Goal: Task Accomplishment & Management: Use online tool/utility

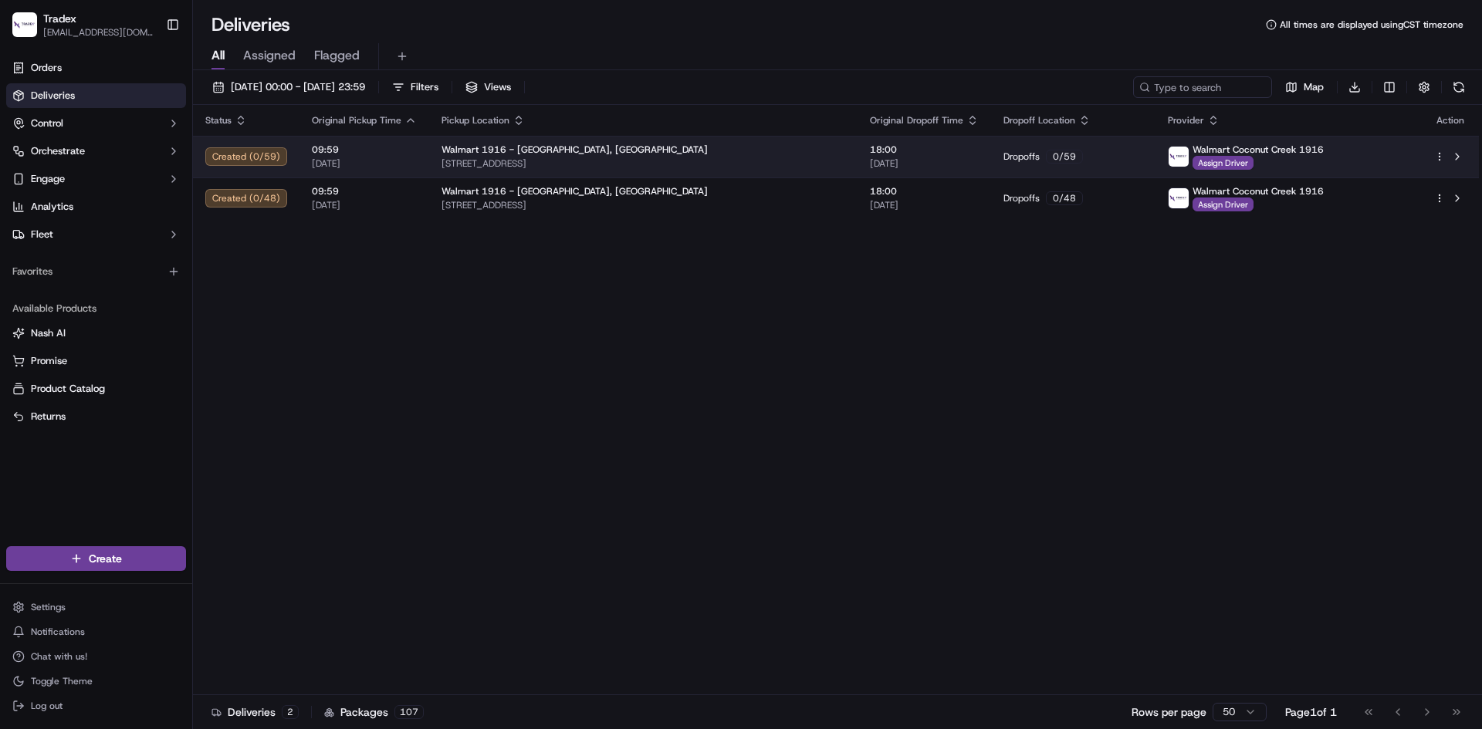
click at [249, 152] on div "Created ( 0 / 59 )" at bounding box center [246, 156] width 82 height 19
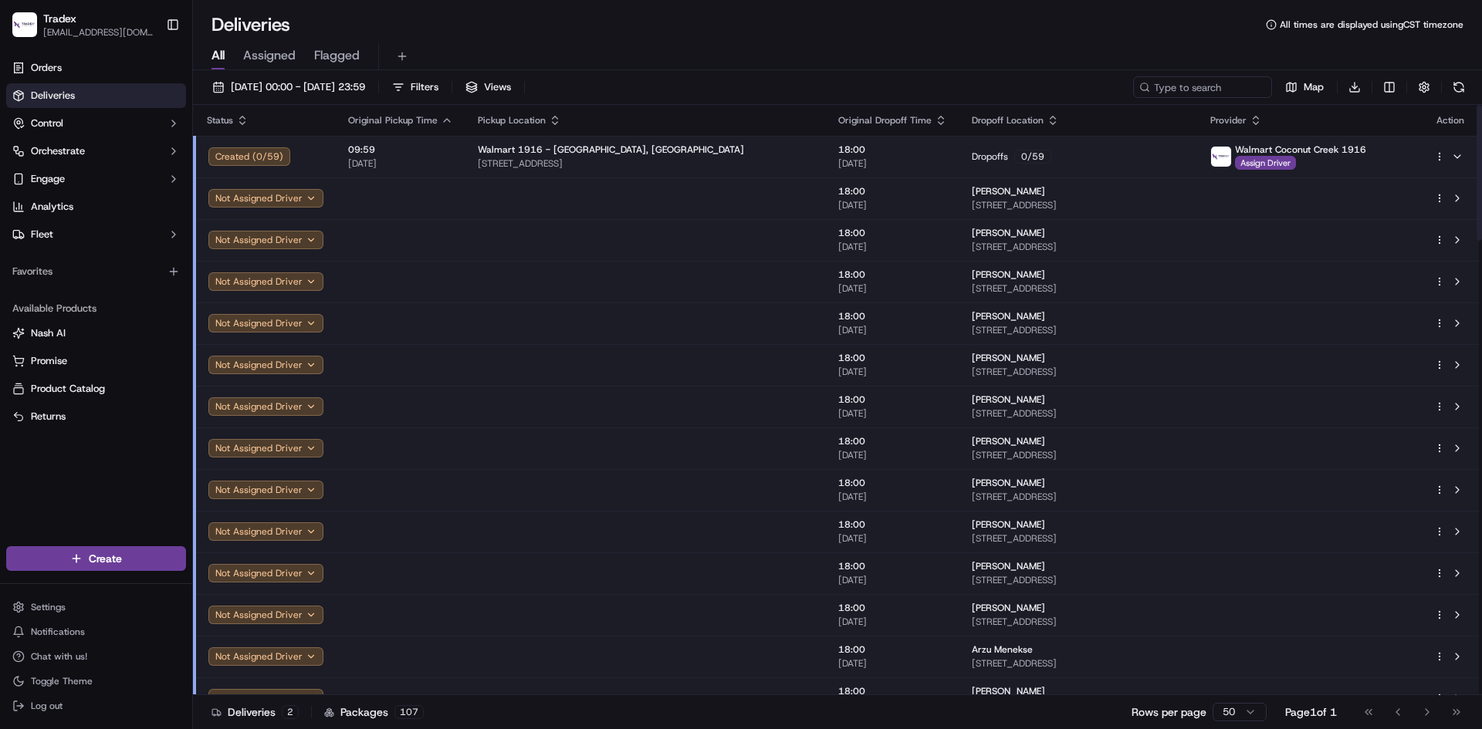
click at [257, 154] on div "Created ( 0 / 59 )" at bounding box center [265, 156] width 115 height 19
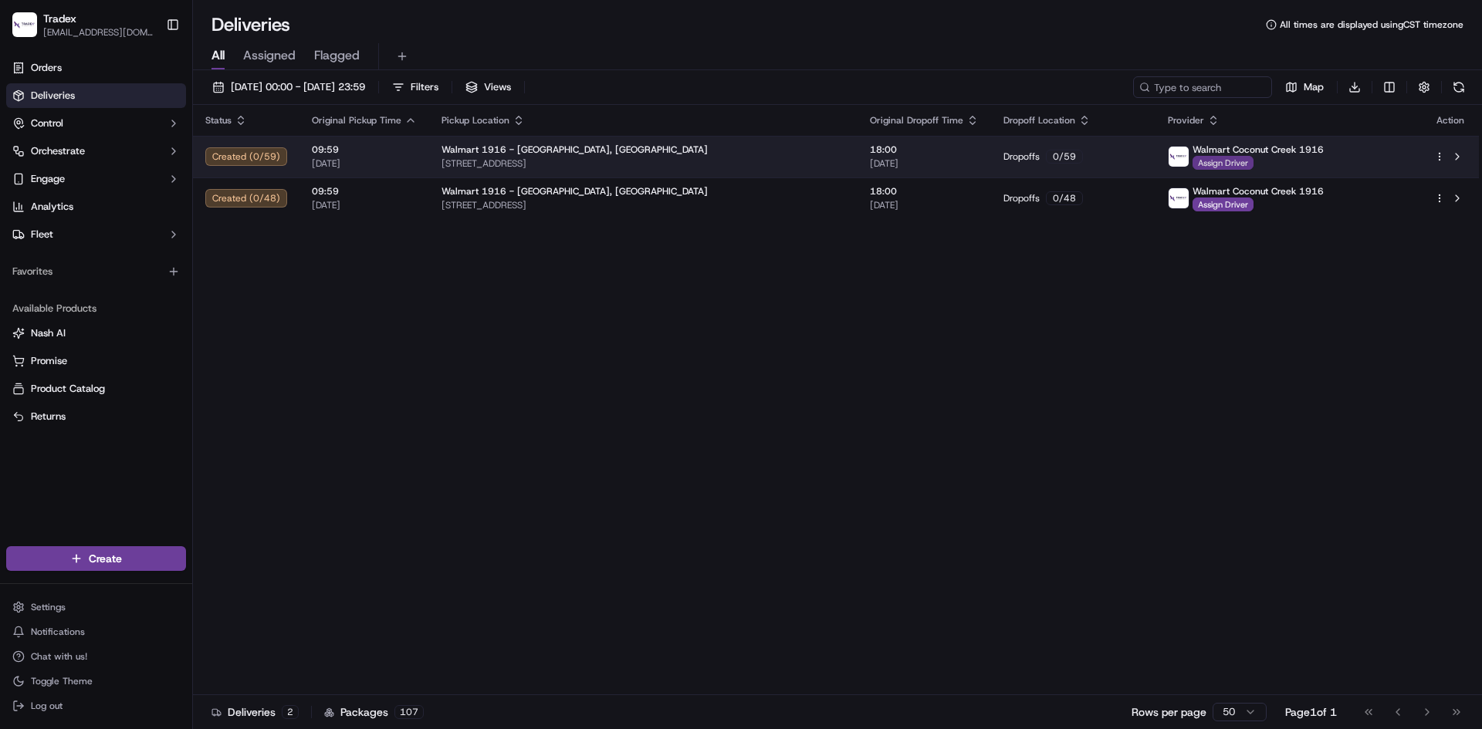
click at [1237, 162] on span "Assign Driver" at bounding box center [1223, 163] width 61 height 14
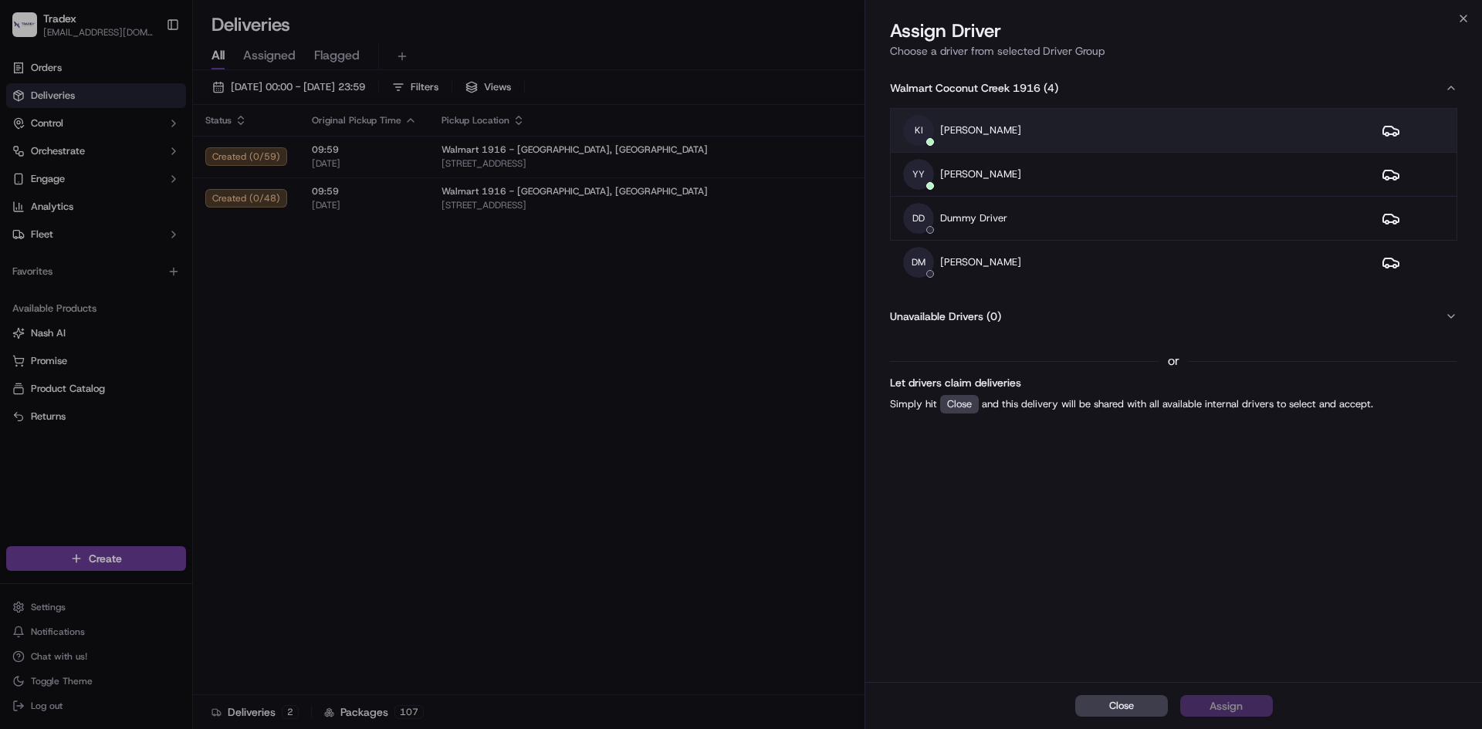
click at [1050, 123] on div "KI [PERSON_NAME]" at bounding box center [1130, 130] width 454 height 31
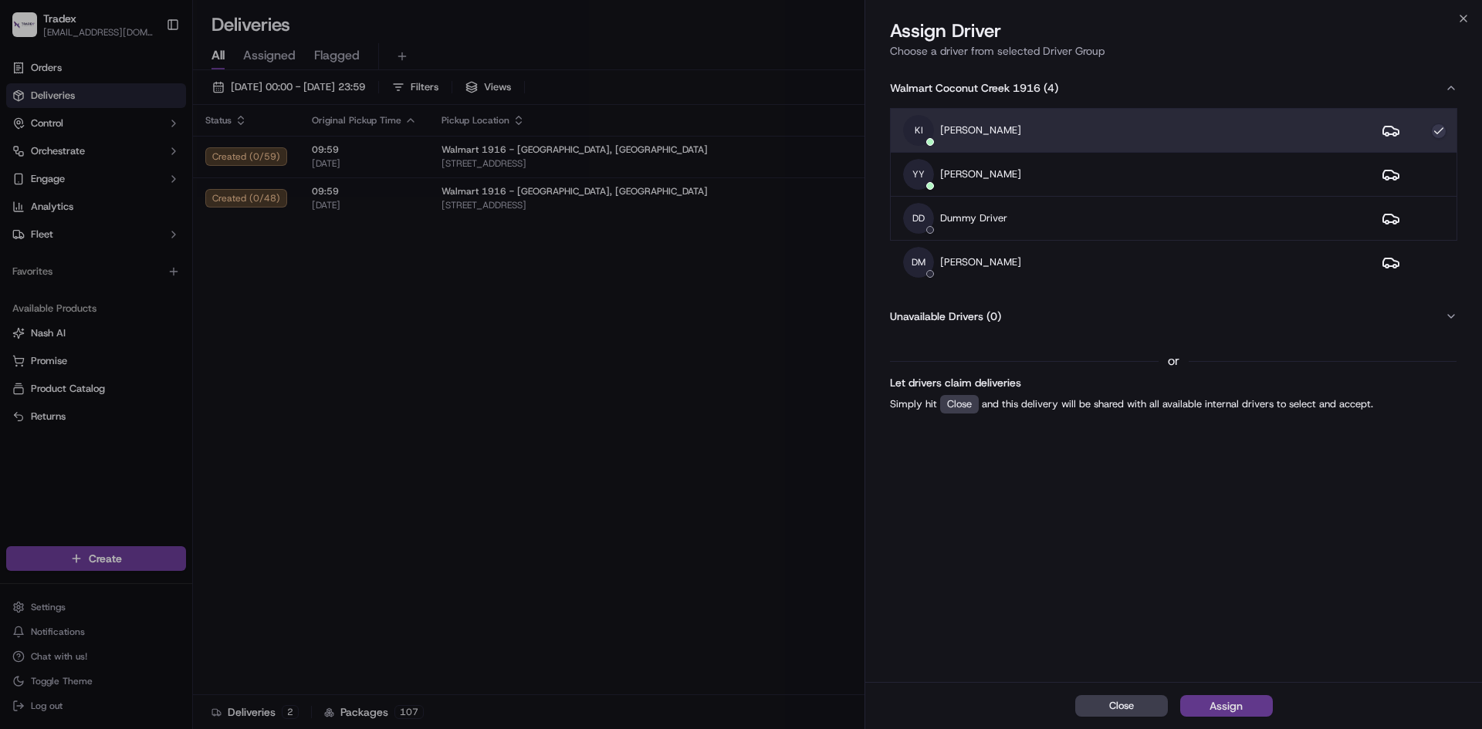
click at [1242, 707] on div "Assign" at bounding box center [1226, 706] width 33 height 15
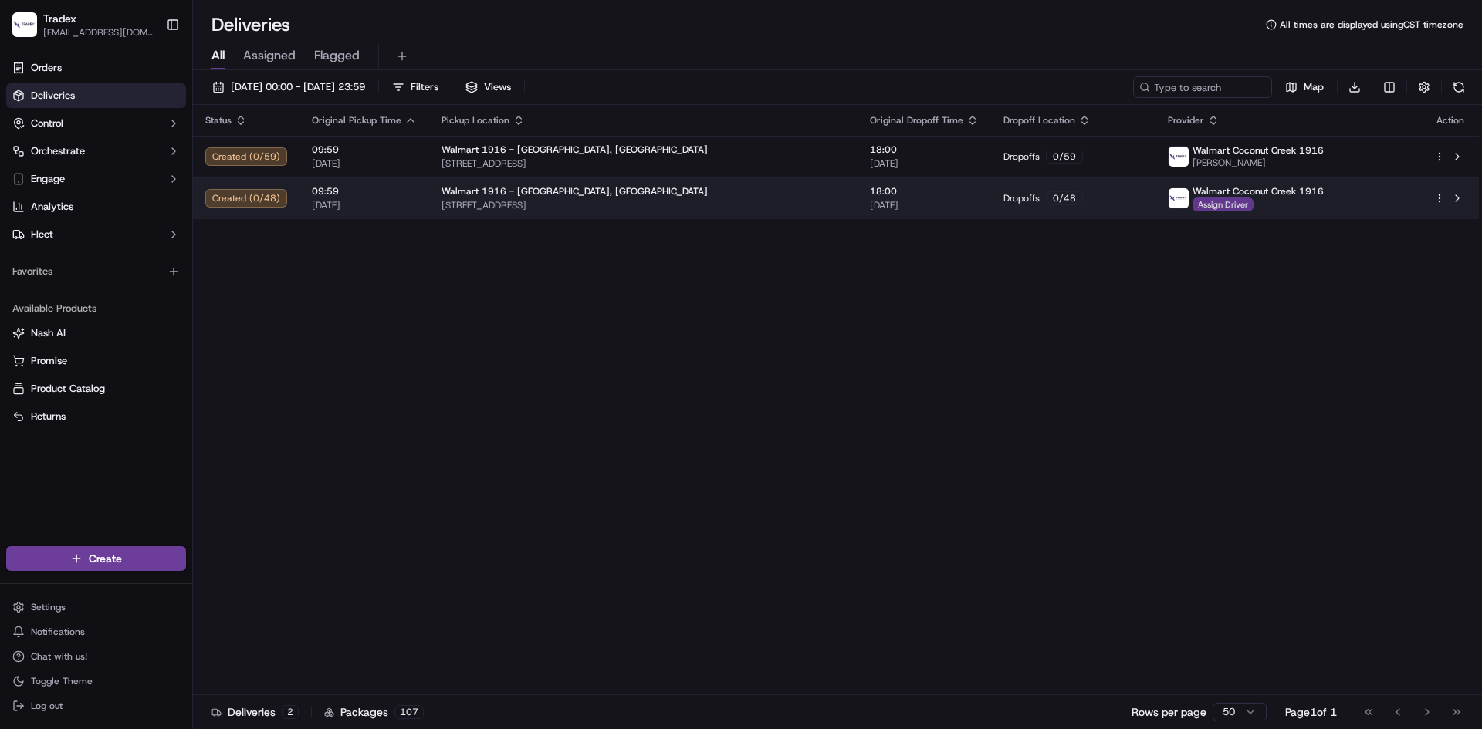
click at [1224, 204] on span "Assign Driver" at bounding box center [1223, 205] width 61 height 14
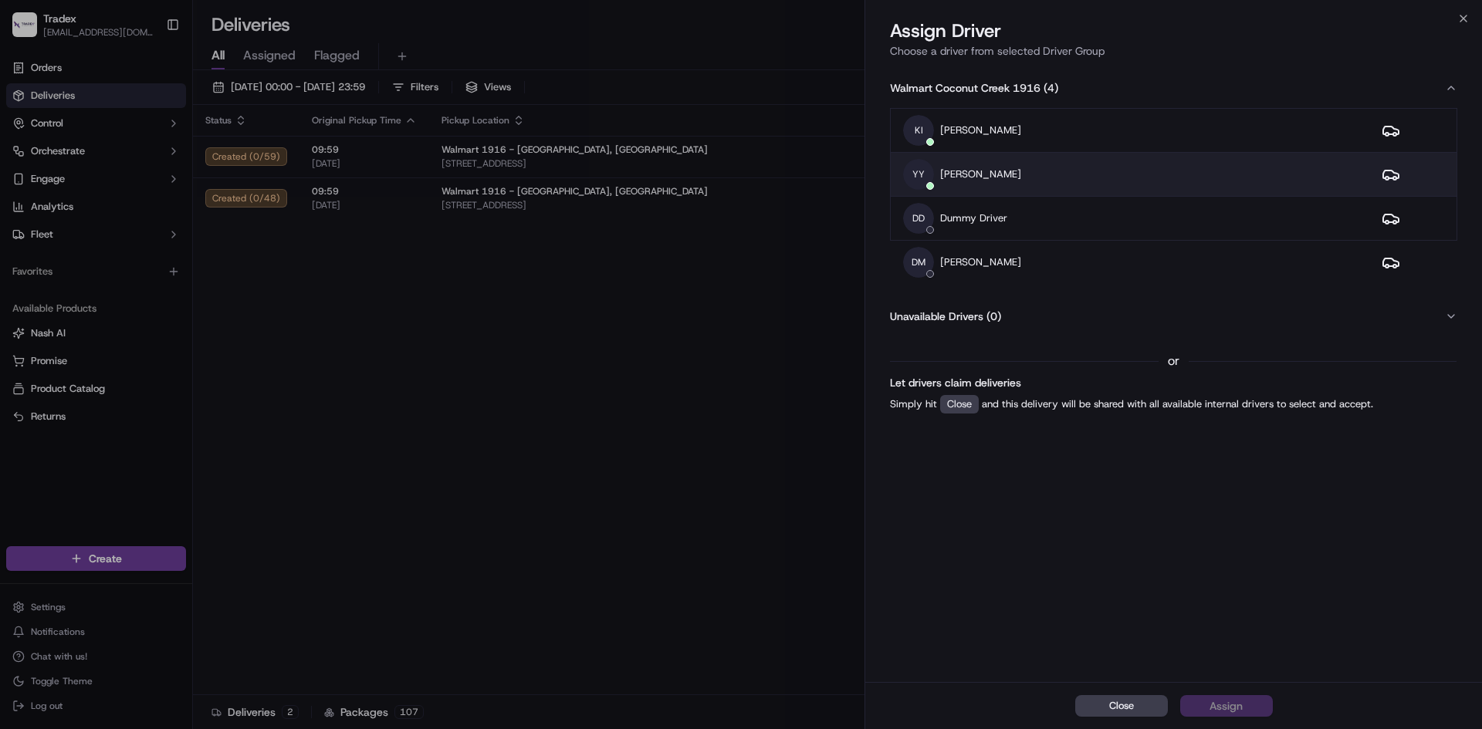
click at [1155, 168] on div "YY [PERSON_NAME]" at bounding box center [1130, 174] width 454 height 31
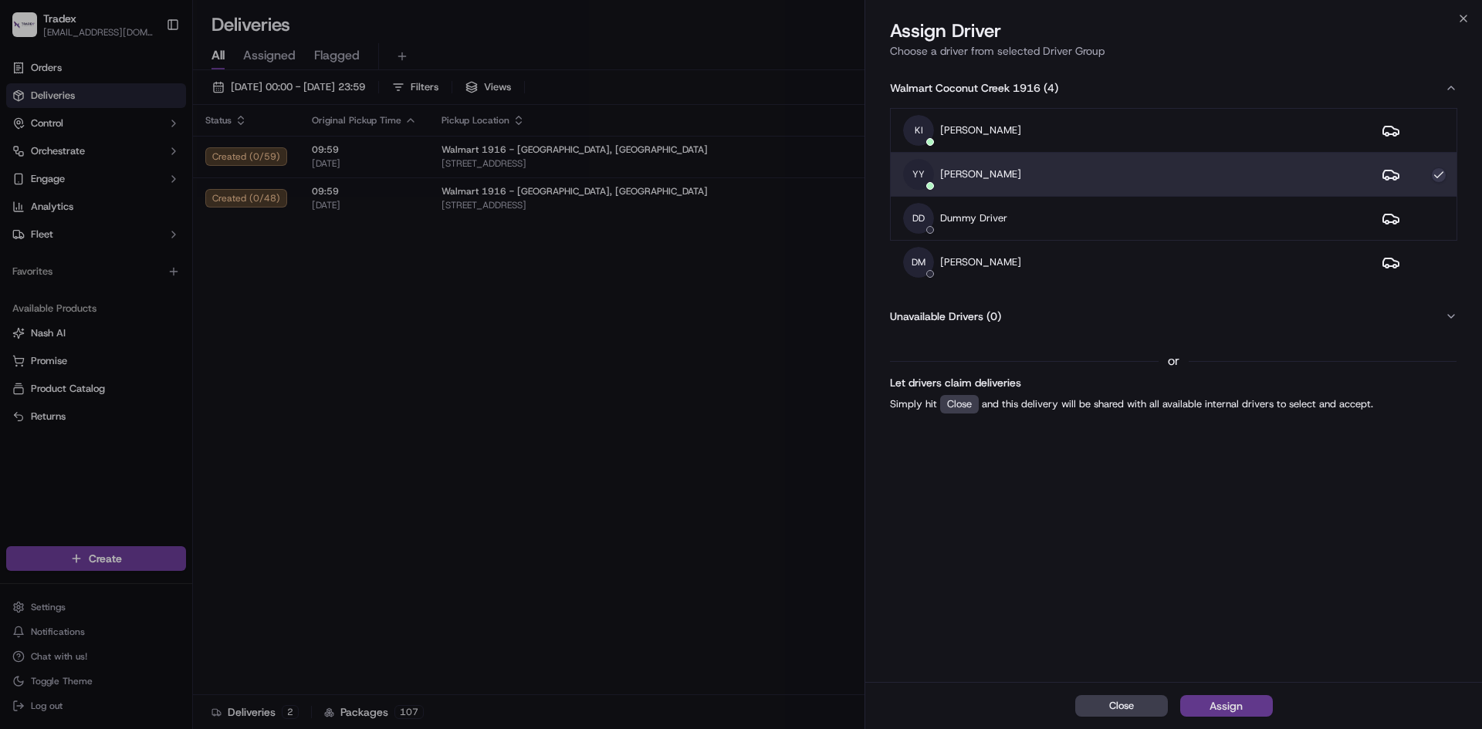
click at [1241, 700] on div "Assign" at bounding box center [1226, 706] width 33 height 15
